Goal: Information Seeking & Learning: Learn about a topic

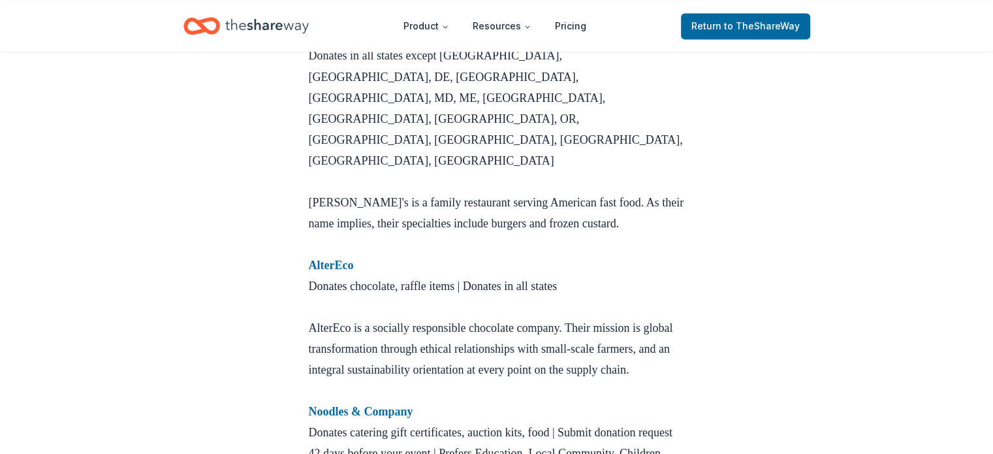
scroll to position [2415, 0]
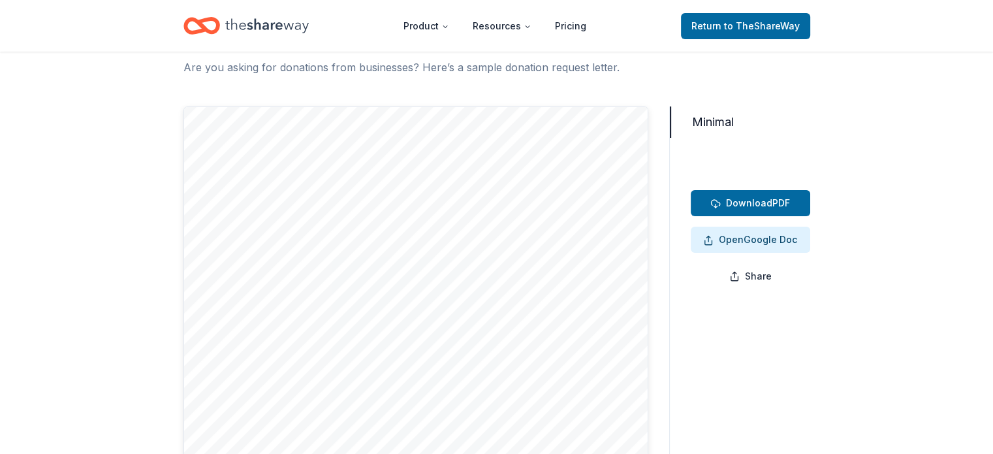
scroll to position [72, 0]
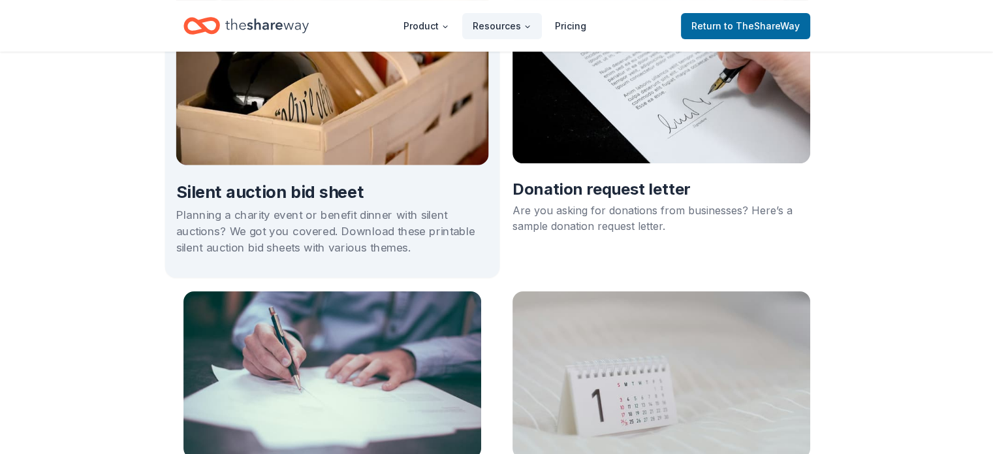
scroll to position [136, 0]
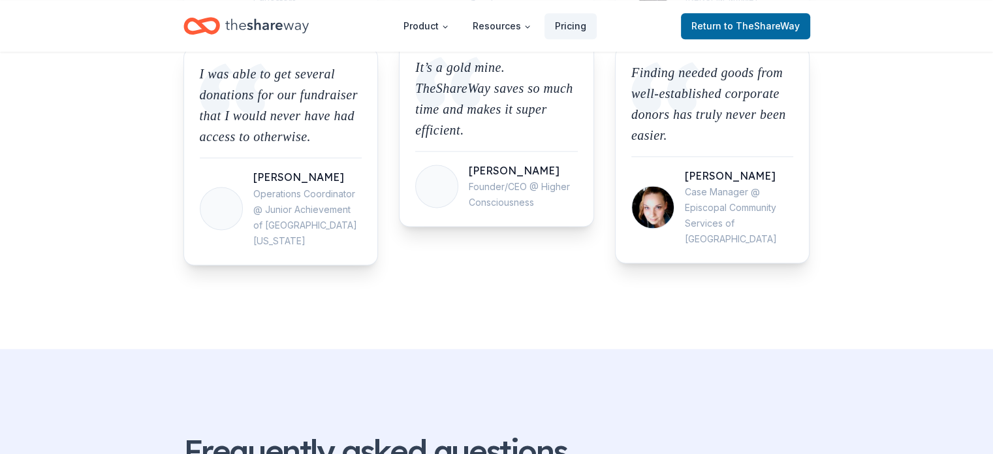
scroll to position [1697, 0]
